Goal: Task Accomplishment & Management: Use online tool/utility

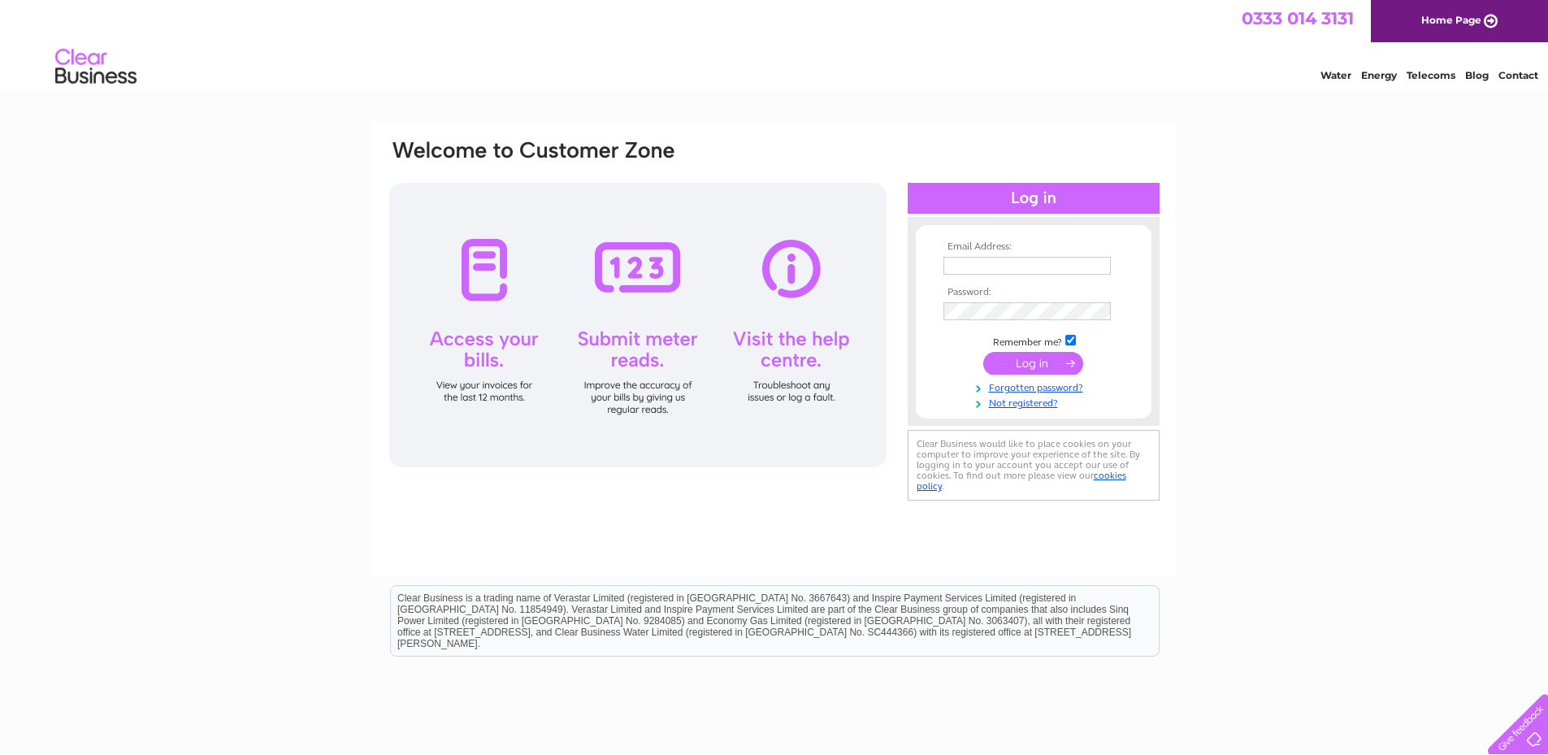
type input "accounts@alliancegb.com"
click at [1029, 367] on input "submit" at bounding box center [1033, 363] width 100 height 23
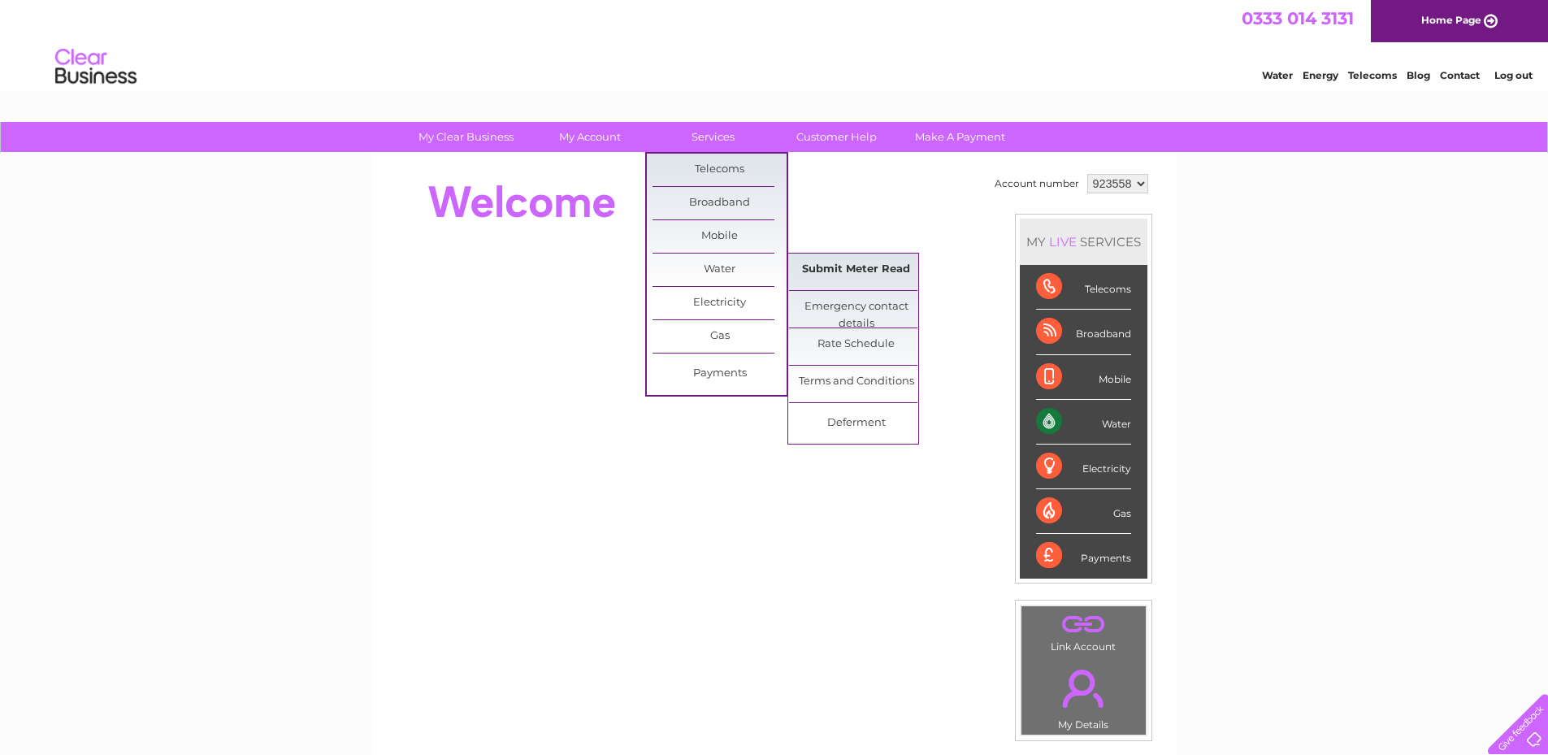
click at [847, 274] on link "Submit Meter Read" at bounding box center [856, 270] width 134 height 33
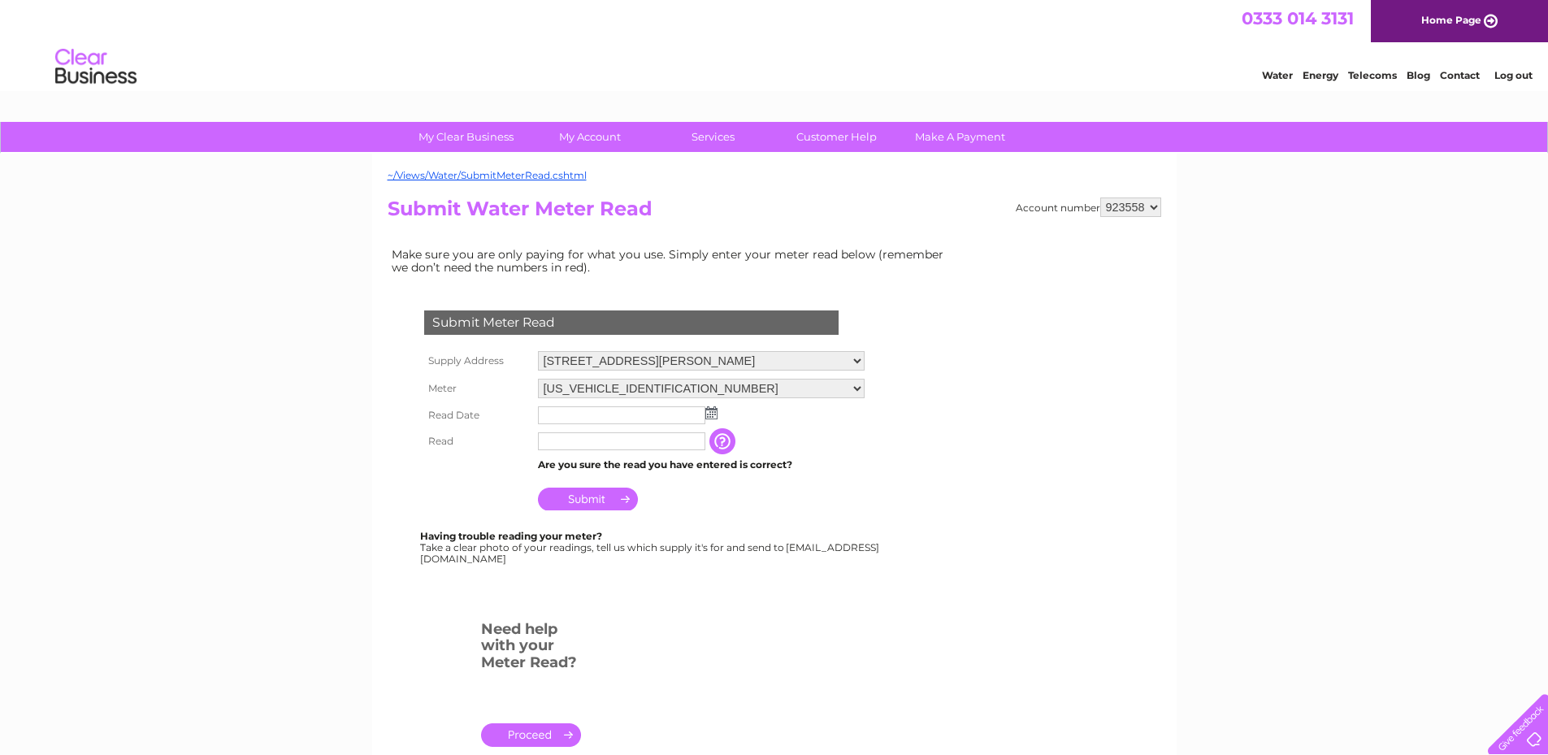
click at [601, 423] on input "text" at bounding box center [621, 415] width 167 height 18
click at [603, 419] on input "text" at bounding box center [622, 416] width 169 height 20
click at [708, 415] on img at bounding box center [713, 413] width 12 height 13
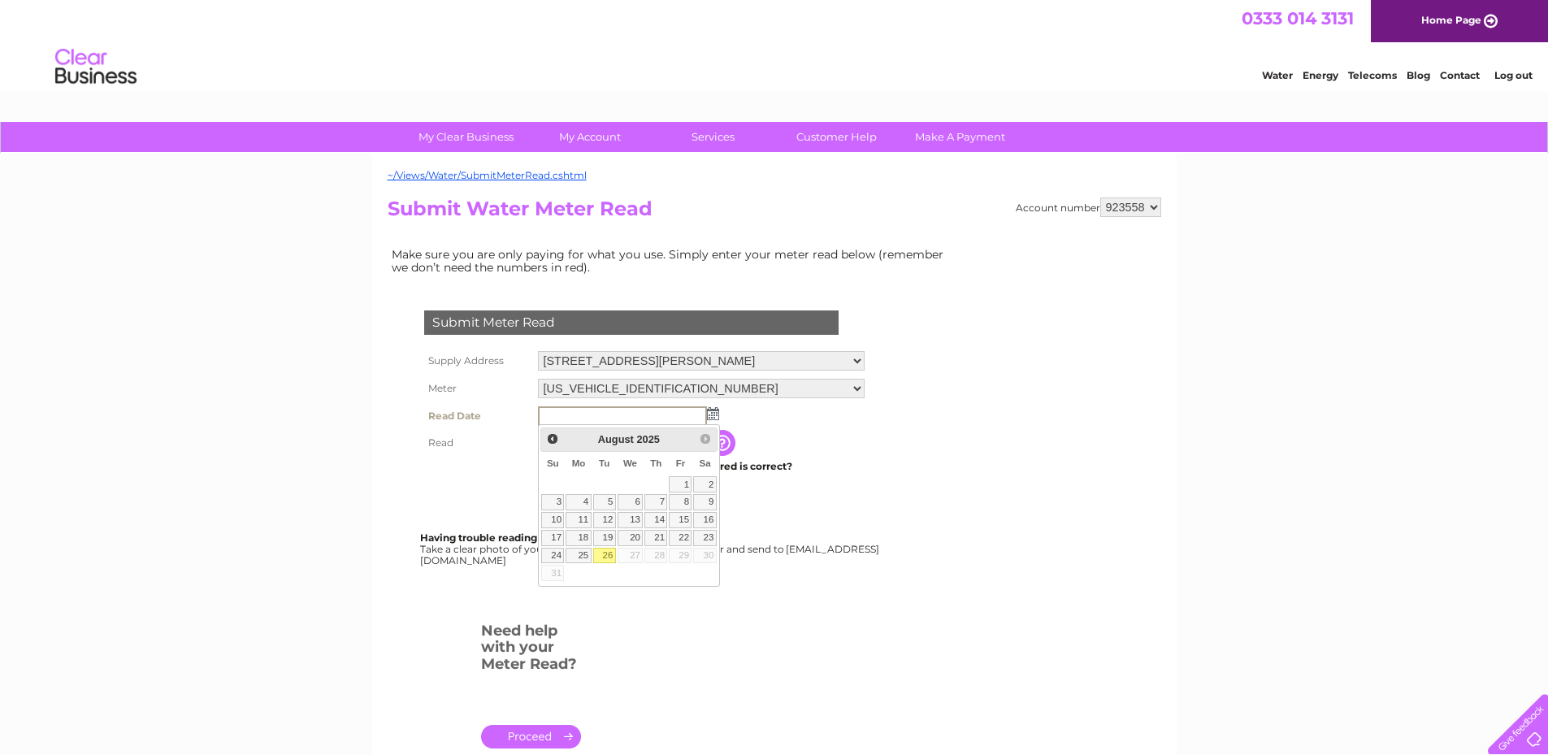
click at [604, 554] on link "26" at bounding box center [604, 556] width 23 height 16
type input "2025/08/26"
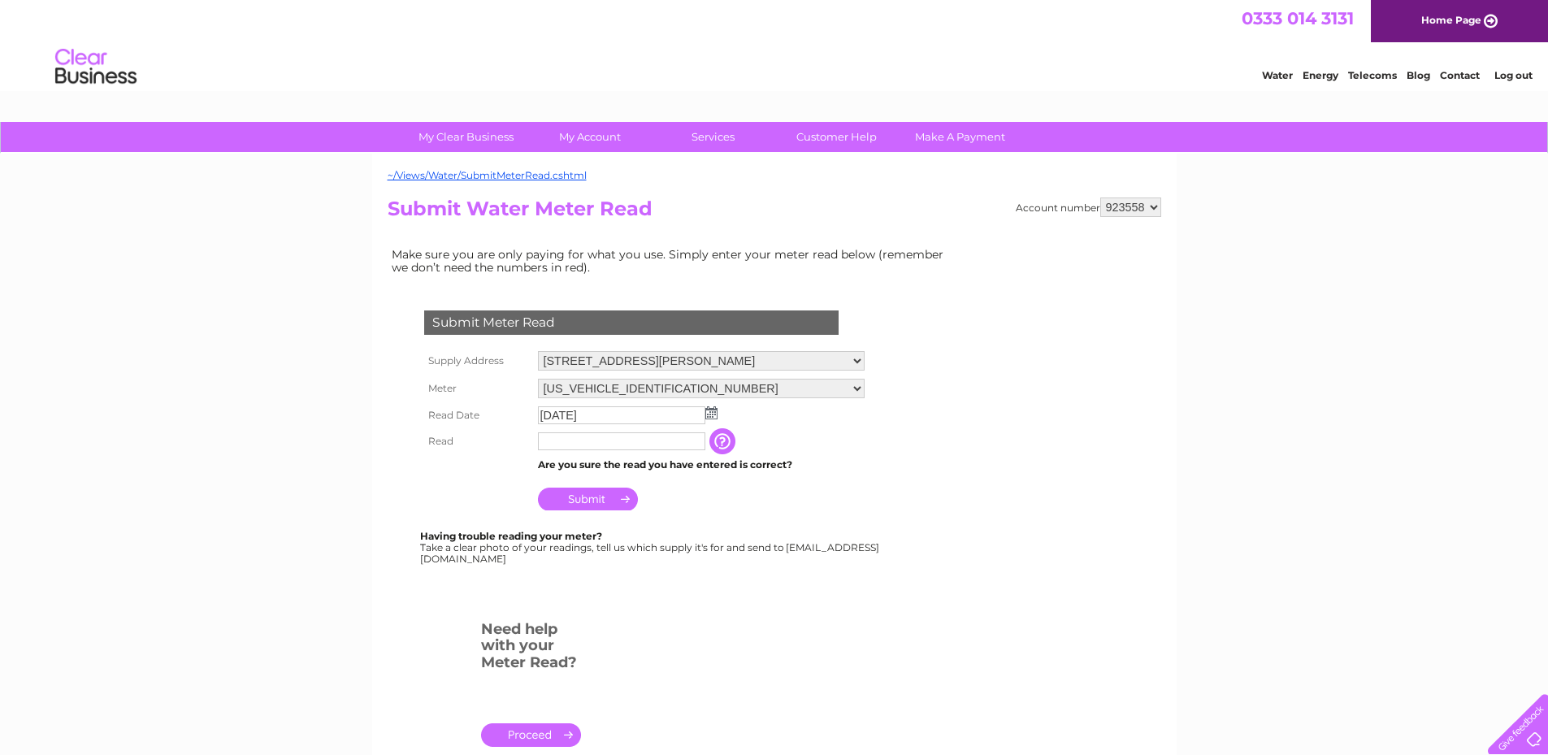
click at [583, 438] on input "text" at bounding box center [621, 441] width 167 height 18
type input "2095"
click at [574, 505] on input "Submit" at bounding box center [588, 499] width 100 height 23
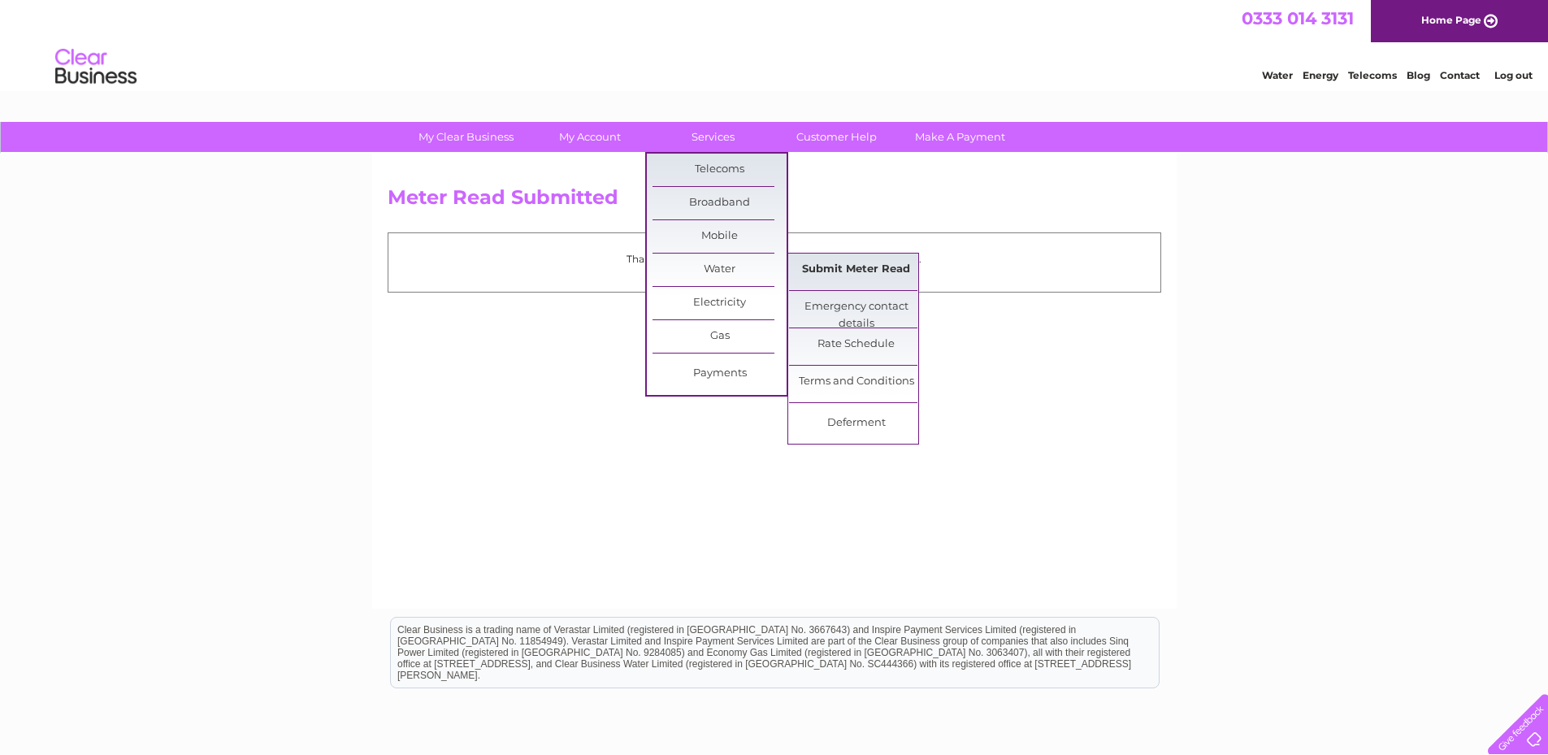
click at [911, 273] on link "Submit Meter Read" at bounding box center [856, 270] width 134 height 33
click at [866, 267] on link "Submit Meter Read" at bounding box center [856, 270] width 134 height 33
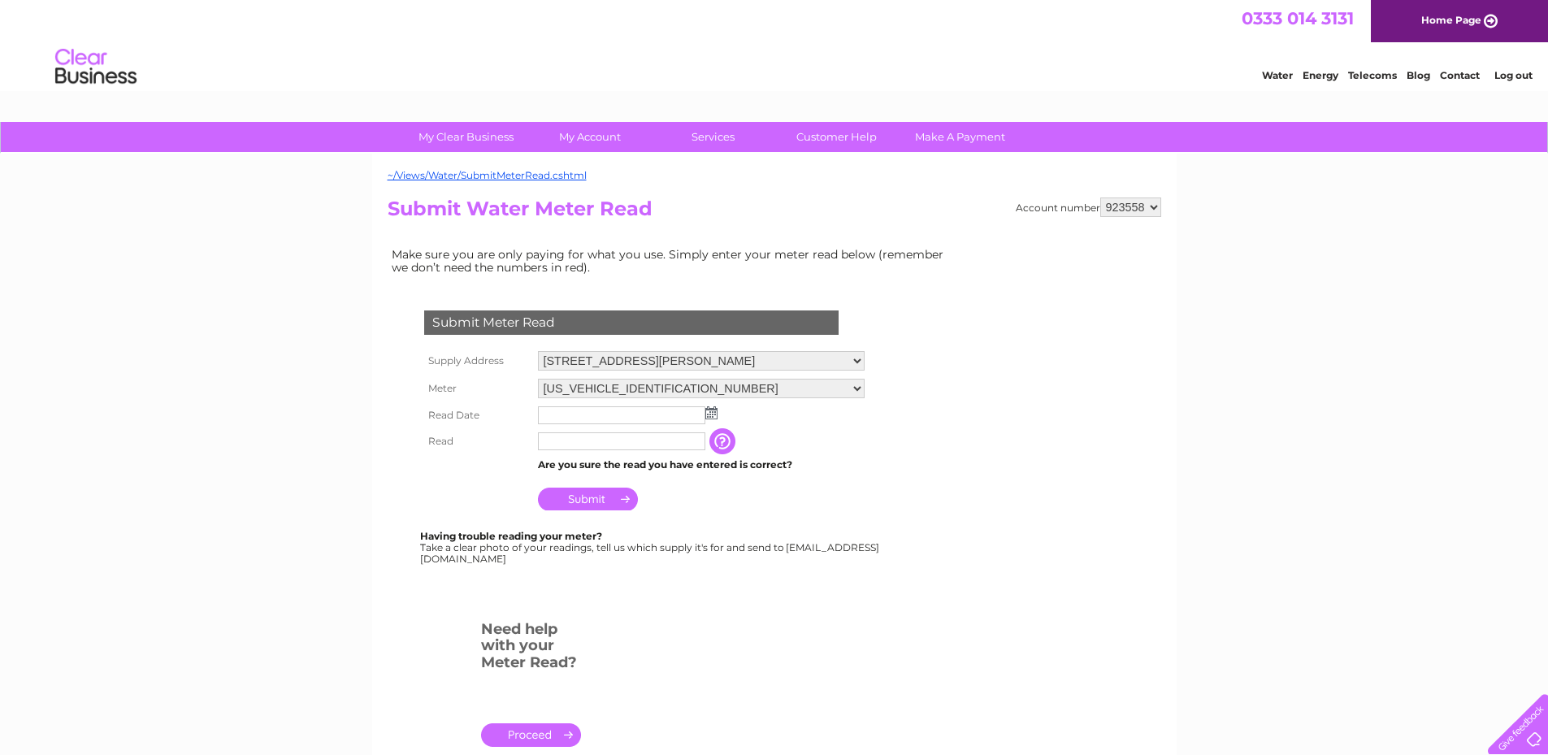
click at [1142, 217] on h2 "Submit Water Meter Read" at bounding box center [775, 212] width 774 height 31
drag, startPoint x: 1143, startPoint y: 209, endPoint x: 1136, endPoint y: 219, distance: 12.4
click at [1143, 209] on select "923558 977389" at bounding box center [1130, 207] width 61 height 20
select select "977389"
click at [1100, 197] on select "923558 977389" at bounding box center [1130, 207] width 61 height 20
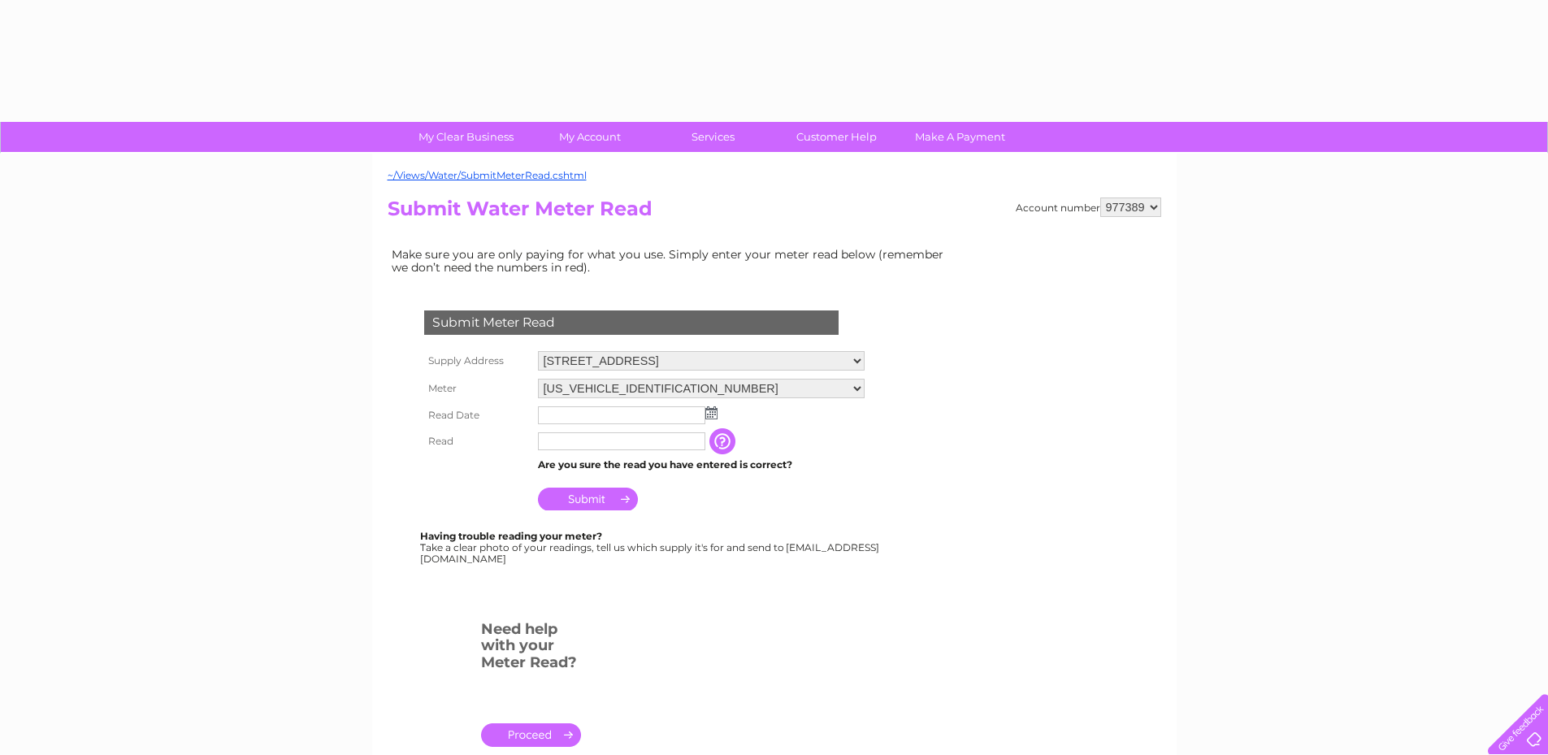
click at [710, 412] on img at bounding box center [711, 412] width 12 height 13
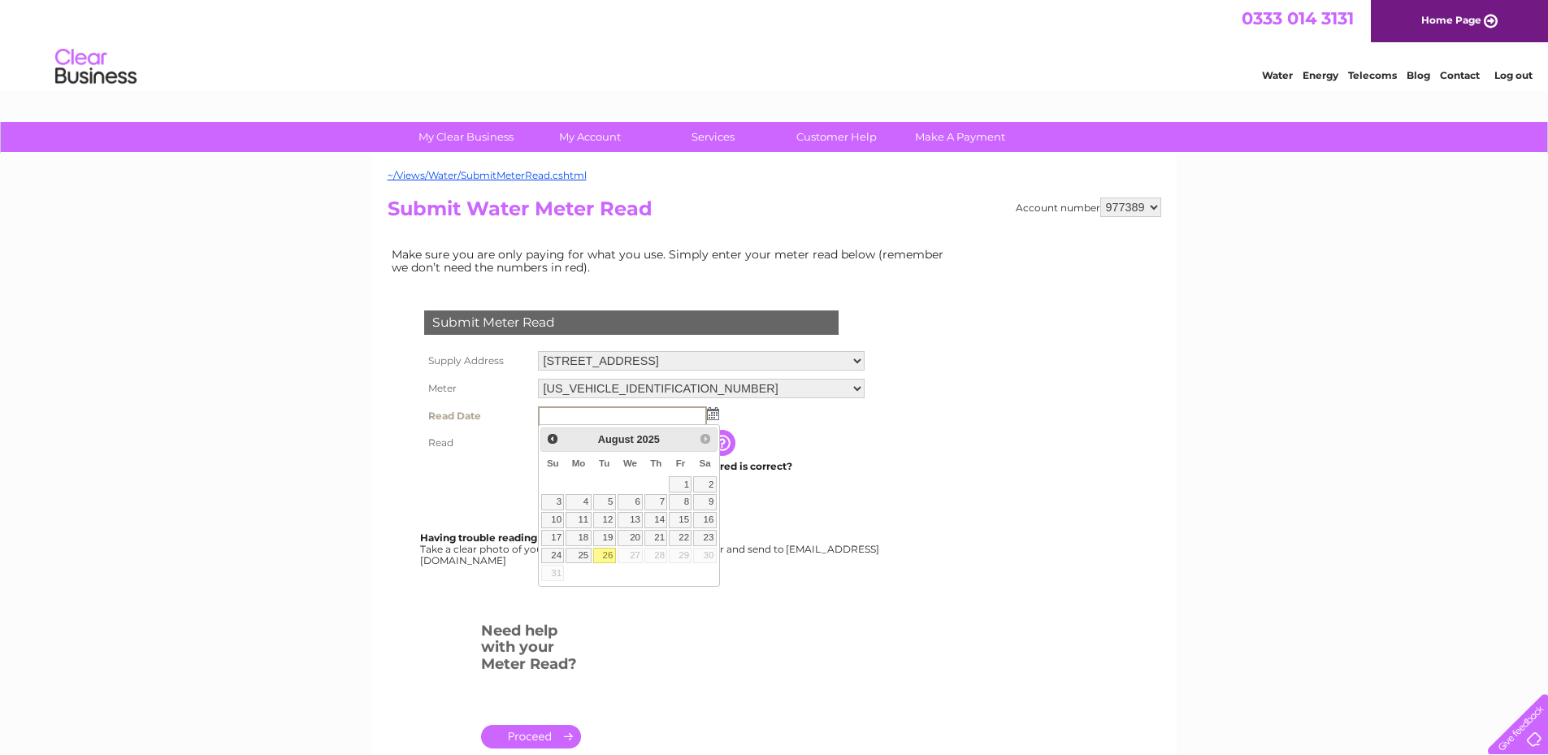
click at [607, 554] on link "26" at bounding box center [604, 556] width 23 height 16
type input "[DATE]"
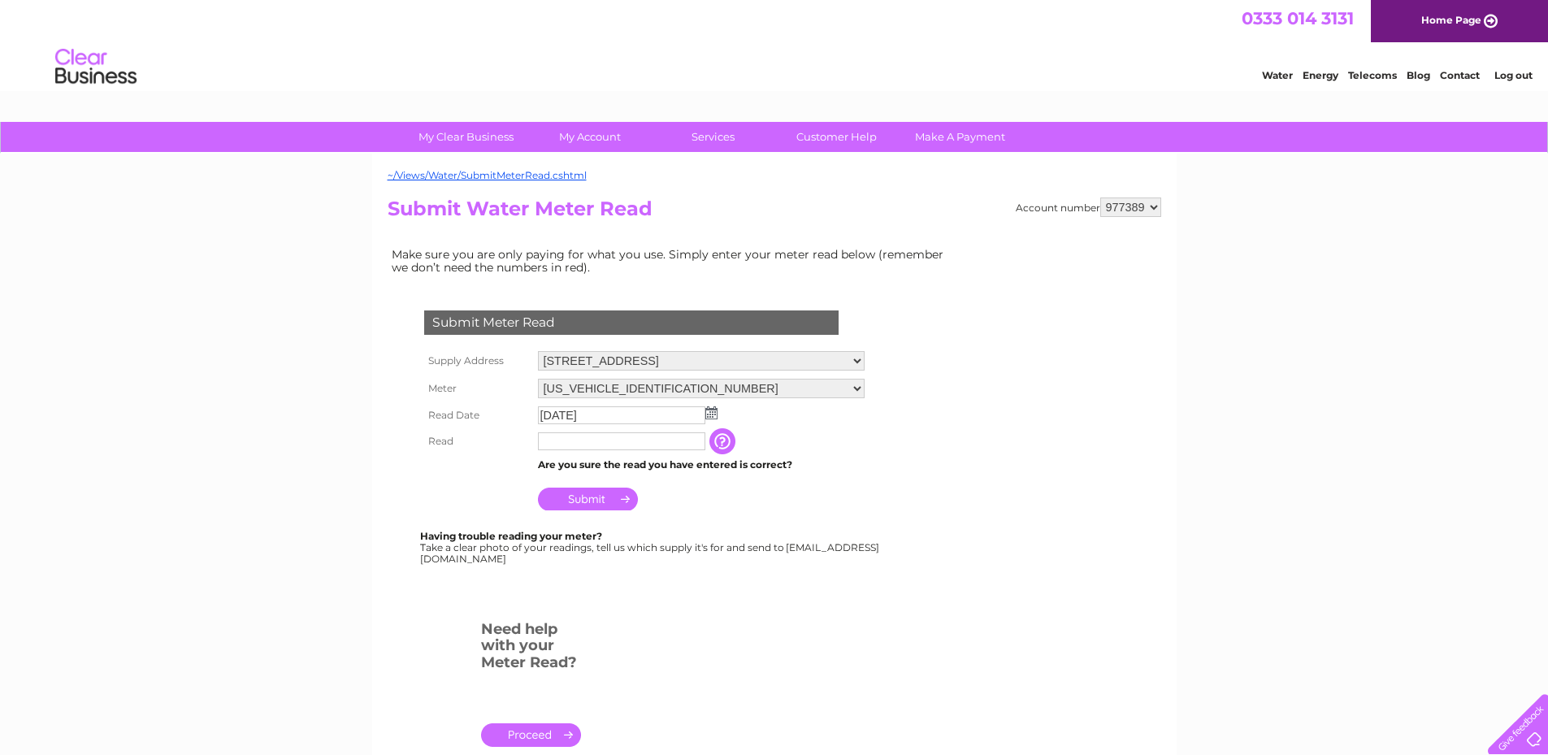
click at [595, 450] on input "text" at bounding box center [621, 441] width 167 height 18
type input "216"
click at [594, 501] on input "Submit" at bounding box center [588, 500] width 100 height 23
